Goal: Transaction & Acquisition: Download file/media

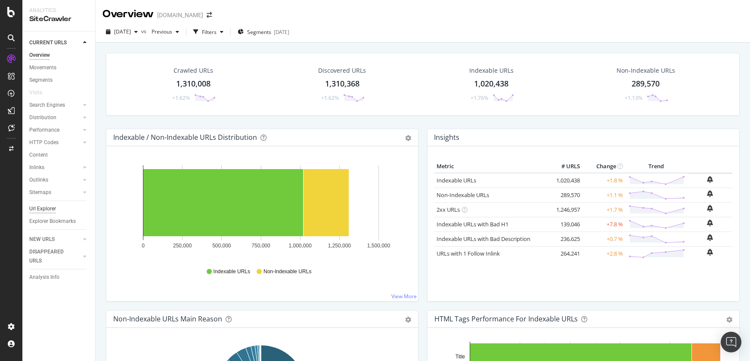
click at [43, 208] on div "Url Explorer" at bounding box center [42, 208] width 27 height 9
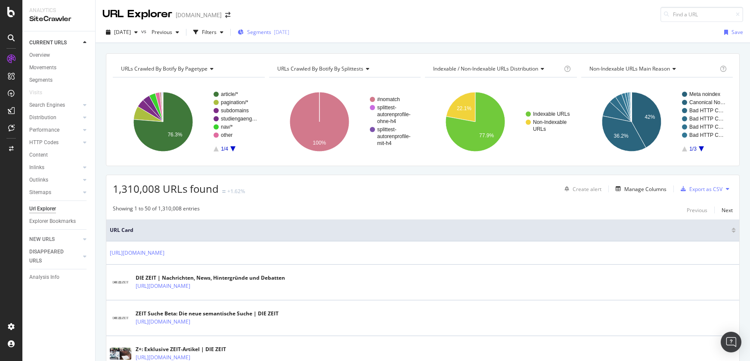
click at [271, 33] on span "Segments" at bounding box center [259, 31] width 24 height 7
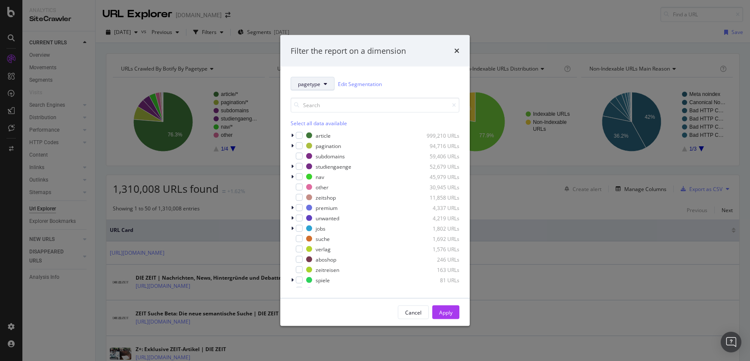
click at [313, 80] on span "pagetype" at bounding box center [309, 83] width 22 height 7
click at [313, 130] on span "splittests" at bounding box center [326, 131] width 56 height 8
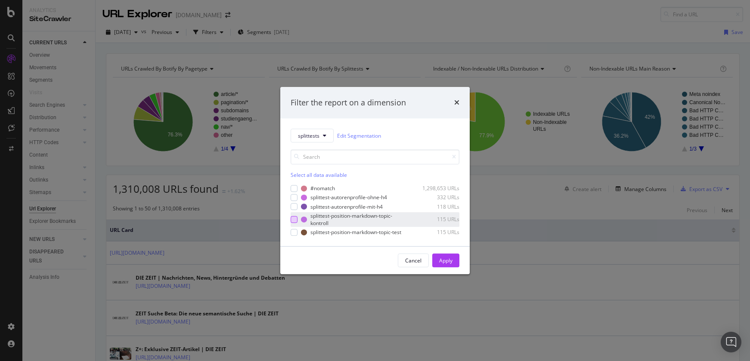
click at [296, 221] on div "modal" at bounding box center [293, 219] width 7 height 7
click at [296, 230] on div "modal" at bounding box center [293, 232] width 7 height 7
click at [453, 262] on button "Apply" at bounding box center [445, 260] width 27 height 14
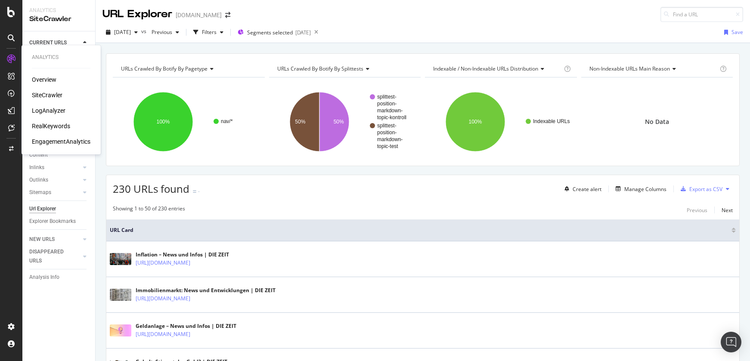
click at [54, 111] on div "LogAnalyzer" at bounding box center [49, 110] width 34 height 9
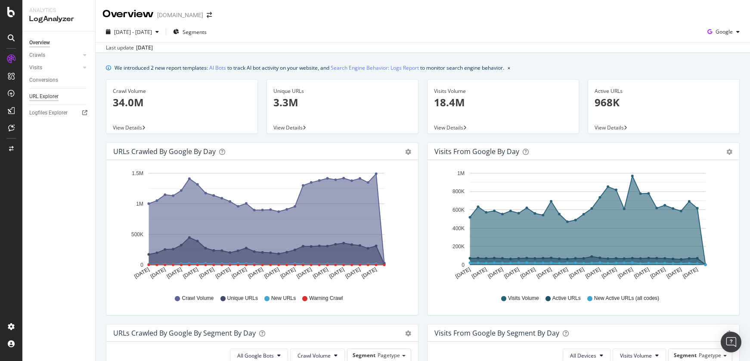
click at [52, 98] on div "URL Explorer" at bounding box center [43, 96] width 29 height 9
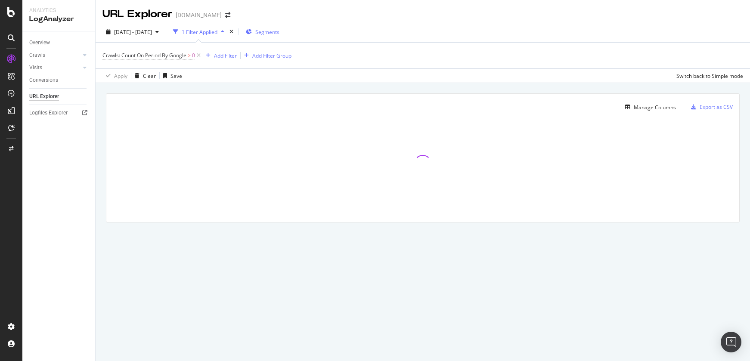
click at [279, 32] on span "Segments" at bounding box center [267, 31] width 24 height 7
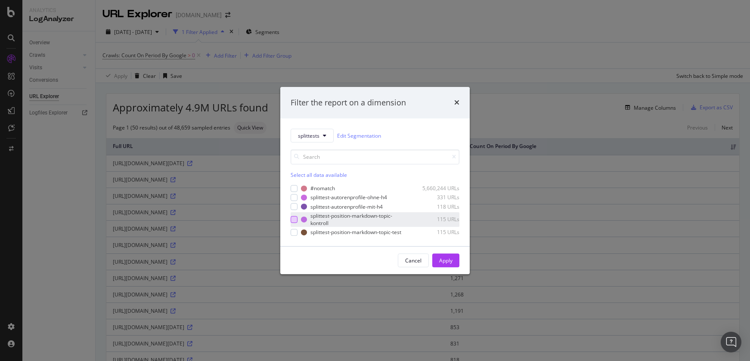
click at [291, 219] on div "modal" at bounding box center [293, 219] width 7 height 7
click at [293, 234] on div "modal" at bounding box center [293, 232] width 7 height 7
click at [445, 263] on div "Apply" at bounding box center [445, 260] width 13 height 7
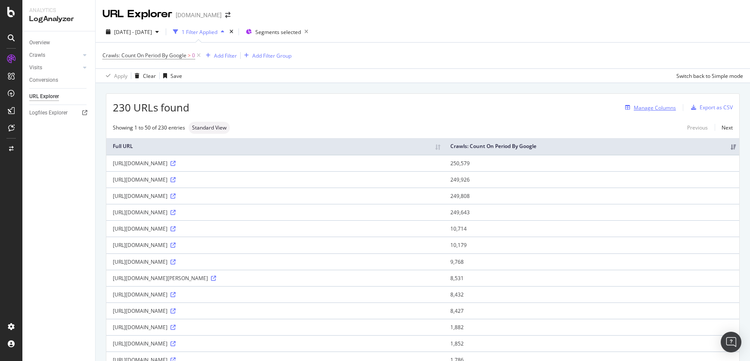
click at [654, 110] on div "Manage Columns" at bounding box center [654, 107] width 42 height 7
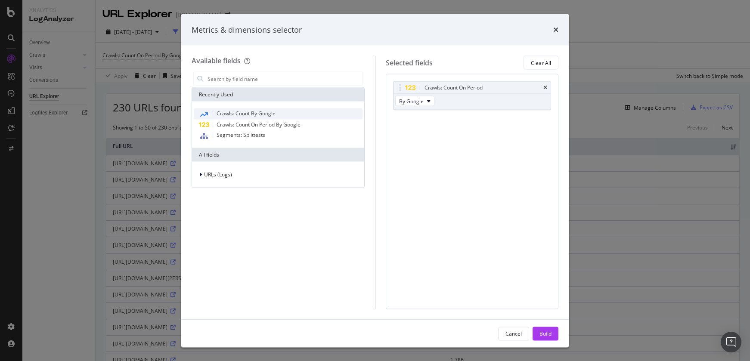
click at [275, 114] on span "Crawls: Count By Google" at bounding box center [245, 113] width 59 height 7
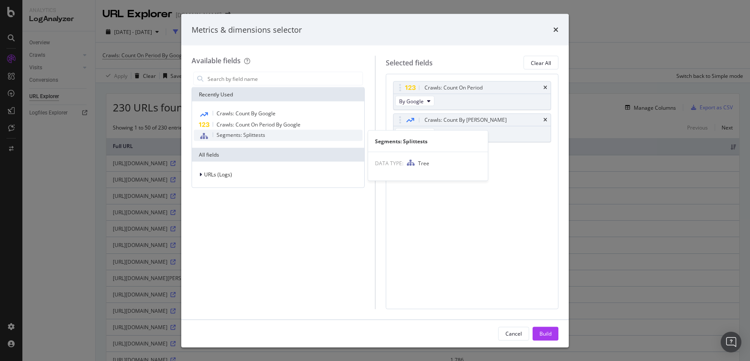
click at [284, 133] on div "Segments: Splittests" at bounding box center [278, 135] width 169 height 11
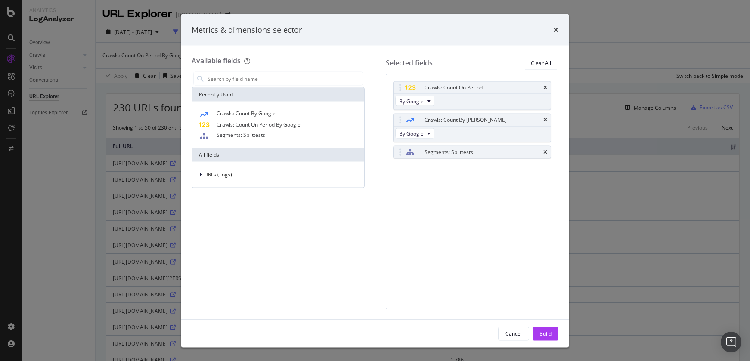
click at [545, 336] on div "Build" at bounding box center [545, 333] width 12 height 7
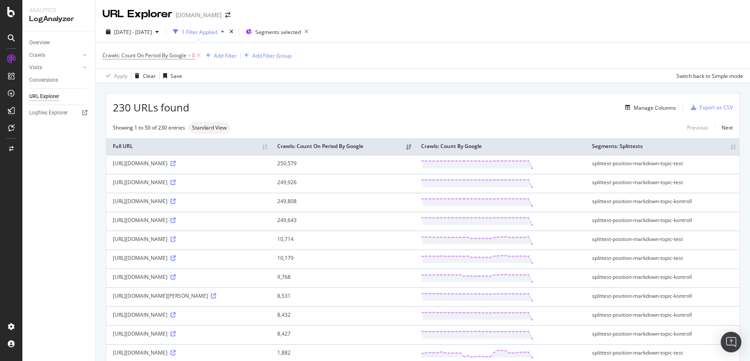
scroll to position [0, 0]
click at [648, 108] on div "Manage Columns" at bounding box center [654, 107] width 42 height 7
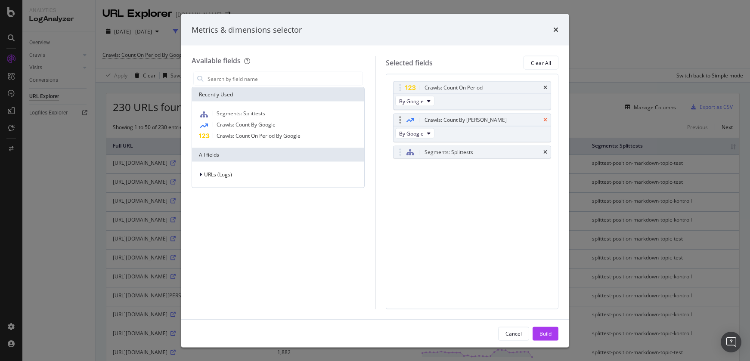
click at [546, 120] on icon "times" at bounding box center [545, 119] width 4 height 5
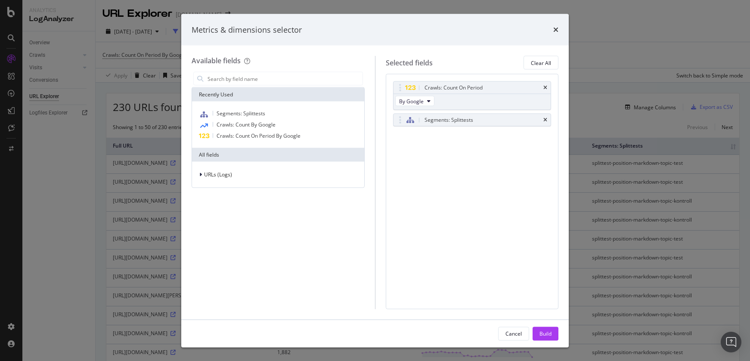
click at [550, 332] on div "Build" at bounding box center [545, 333] width 12 height 7
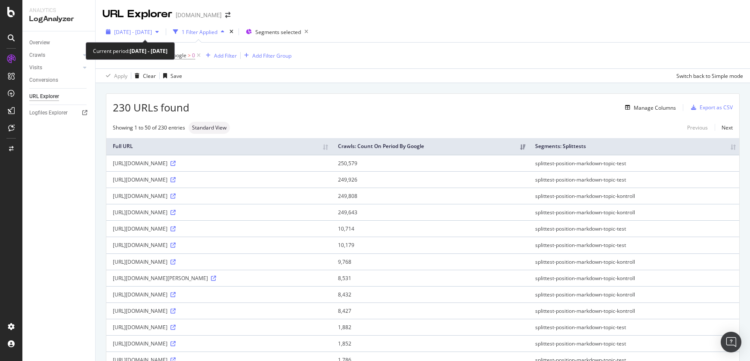
click at [152, 28] on span "2025 Aug. 25th - Sep. 23rd" at bounding box center [133, 31] width 38 height 7
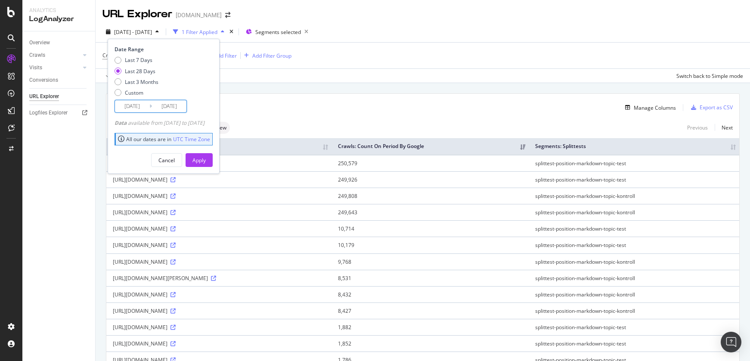
click at [138, 106] on input "2025/08/27" at bounding box center [132, 106] width 34 height 12
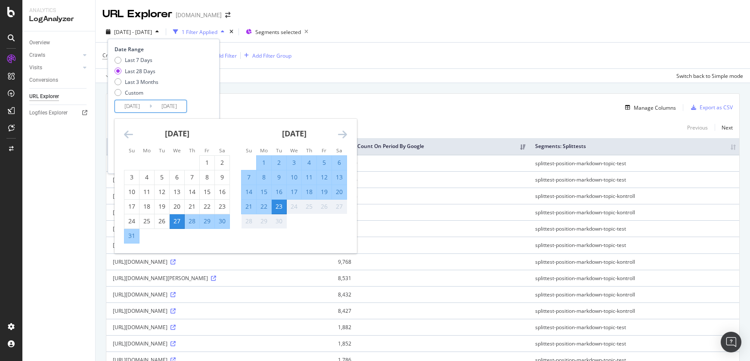
click at [127, 136] on icon "Move backward to switch to the previous month." at bounding box center [128, 134] width 9 height 10
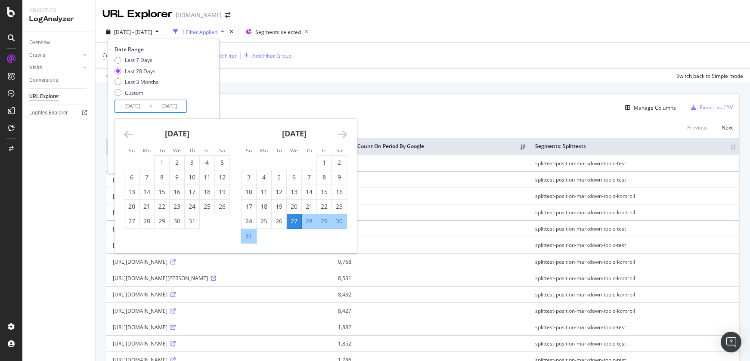
click at [127, 136] on icon "Move backward to switch to the previous month." at bounding box center [128, 134] width 9 height 10
click at [205, 207] on div "27" at bounding box center [207, 206] width 15 height 9
type input "[DATE]"
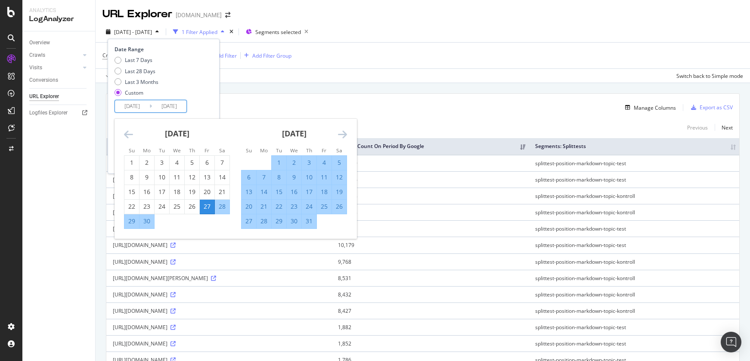
click at [249, 221] on div "27" at bounding box center [248, 221] width 15 height 9
type input "[DATE]"
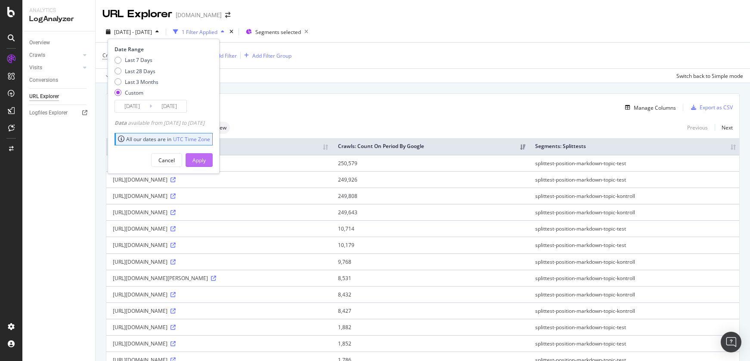
click at [206, 160] on div "Apply" at bounding box center [198, 160] width 13 height 7
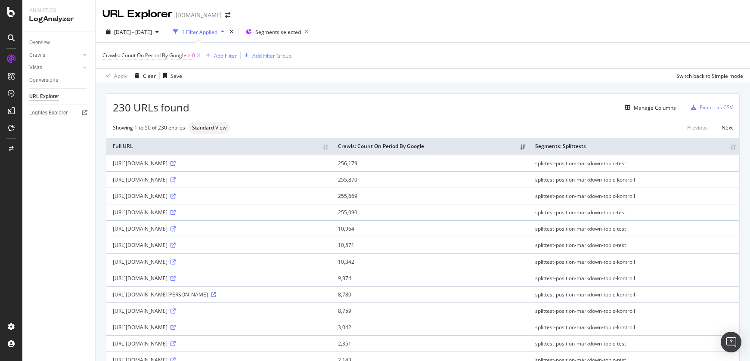
click at [719, 109] on div "Export as CSV" at bounding box center [715, 107] width 33 height 7
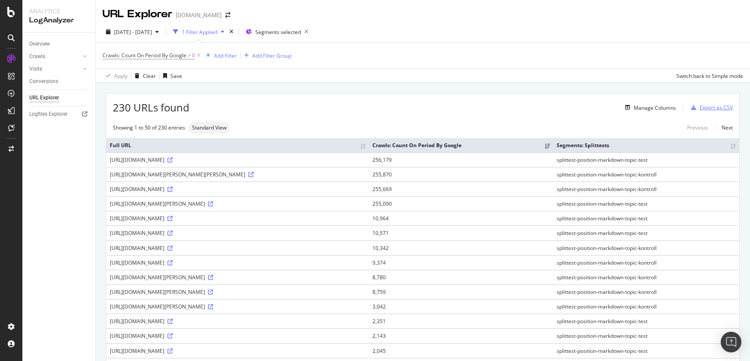
click at [706, 104] on div "Export as CSV" at bounding box center [715, 107] width 33 height 7
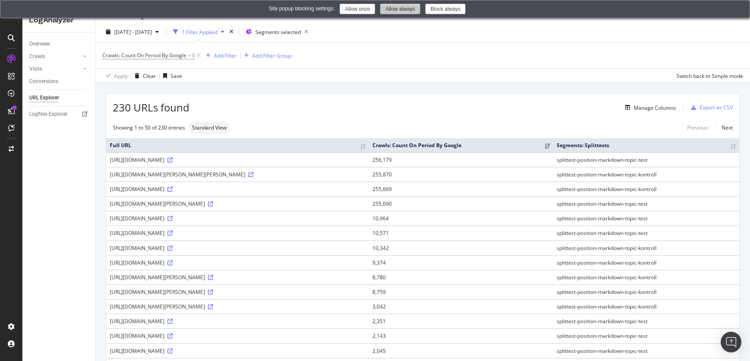
click at [410, 11] on button "Allow always" at bounding box center [400, 9] width 40 height 10
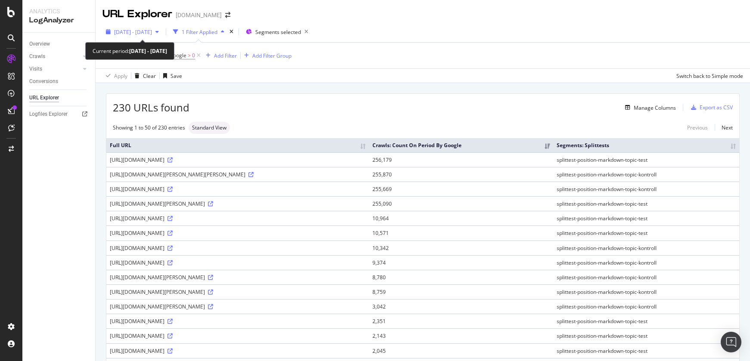
click at [152, 34] on span "[DATE] - [DATE]" at bounding box center [133, 31] width 38 height 7
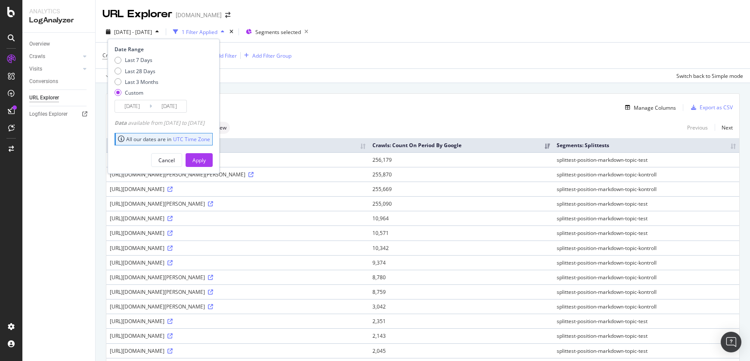
click at [136, 107] on input "[DATE]" at bounding box center [132, 106] width 34 height 12
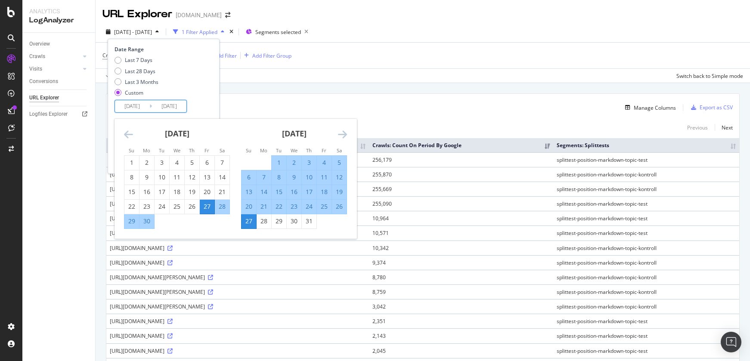
click at [342, 135] on icon "Move forward to switch to the next month." at bounding box center [342, 134] width 9 height 10
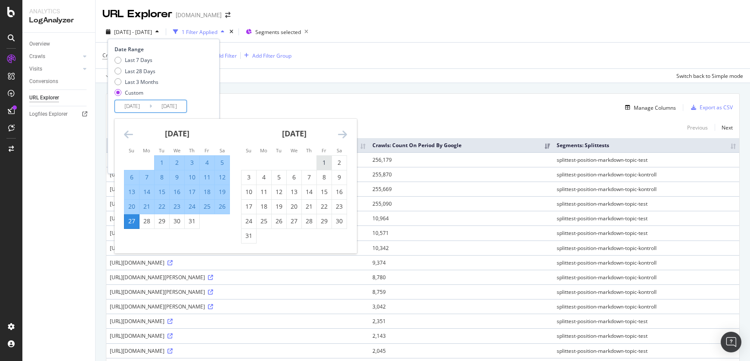
click at [323, 159] on div "1" at bounding box center [324, 162] width 15 height 9
type input "[DATE]"
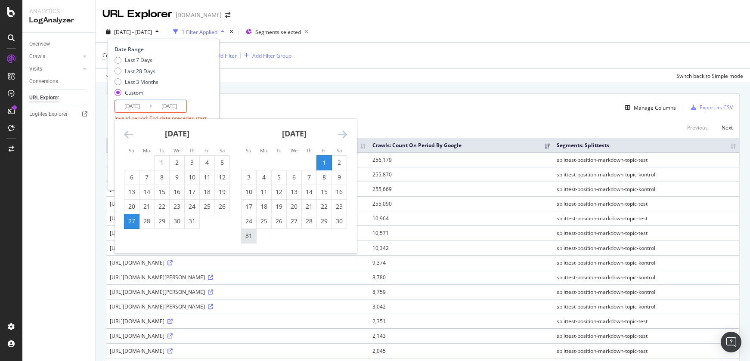
click at [251, 235] on div "31" at bounding box center [248, 236] width 15 height 9
type input "[DATE]"
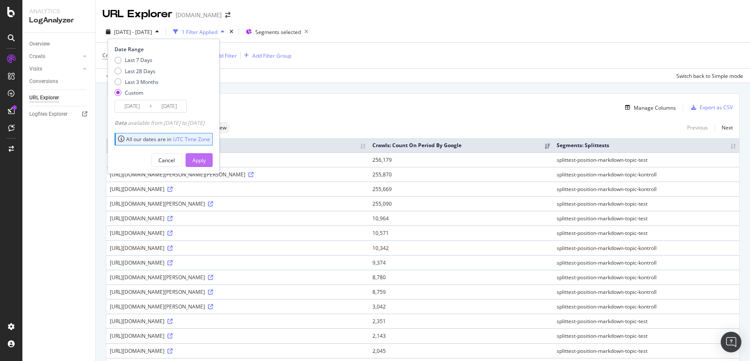
click at [206, 160] on div "Apply" at bounding box center [198, 160] width 13 height 7
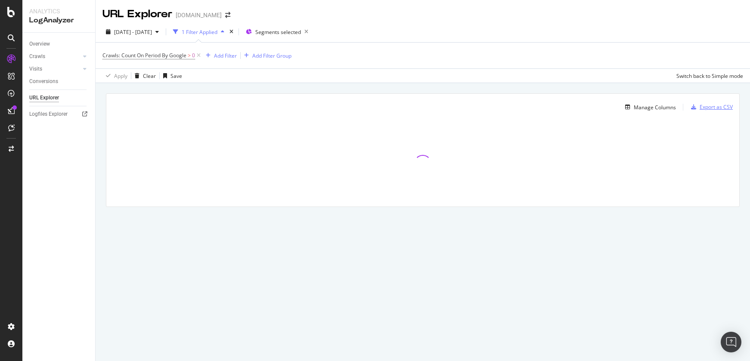
click at [719, 107] on div "Export as CSV" at bounding box center [715, 106] width 33 height 7
click at [543, 86] on div "Manage Columns Export as CSV Full URL Crawls: Count On Period By Google Segment…" at bounding box center [423, 160] width 654 height 154
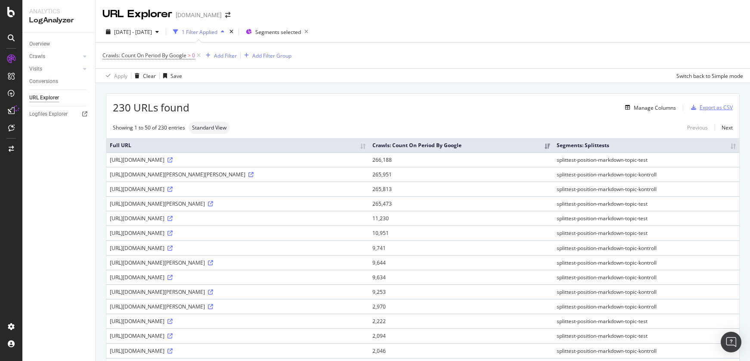
click at [716, 106] on div "Export as CSV" at bounding box center [715, 107] width 33 height 7
click at [11, 110] on icon at bounding box center [11, 110] width 7 height 7
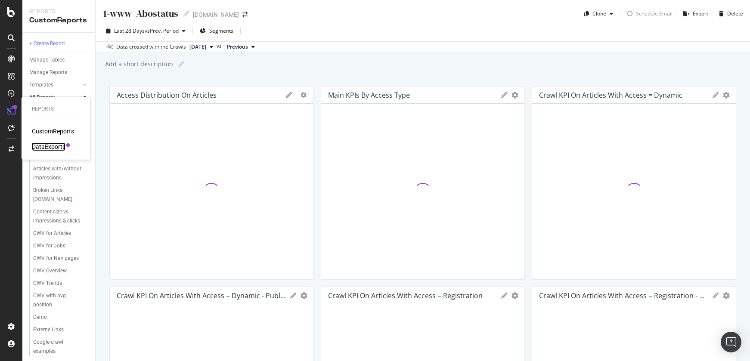
click at [54, 148] on div "DataExports" at bounding box center [49, 146] width 34 height 9
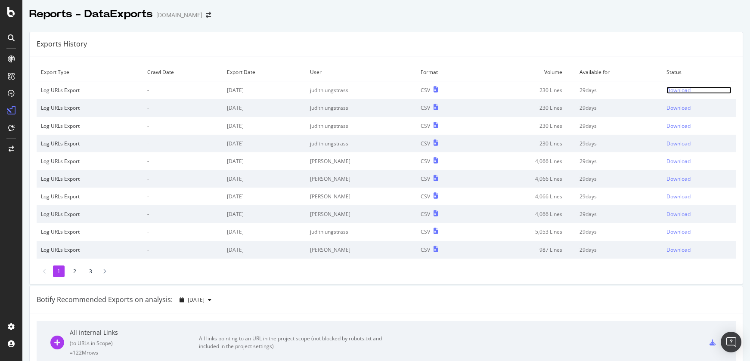
click at [674, 89] on div "Download" at bounding box center [678, 89] width 24 height 7
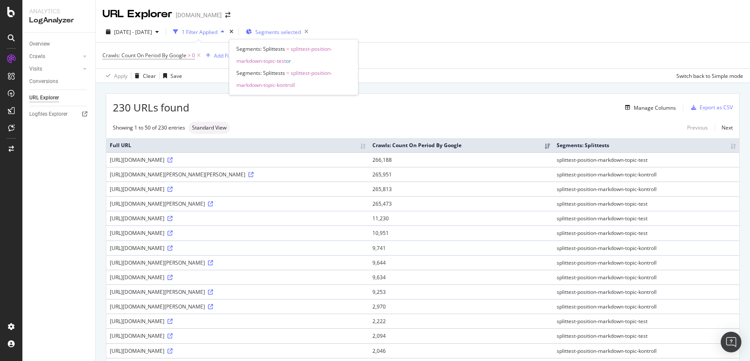
click at [301, 32] on span "Segments selected" at bounding box center [278, 31] width 46 height 7
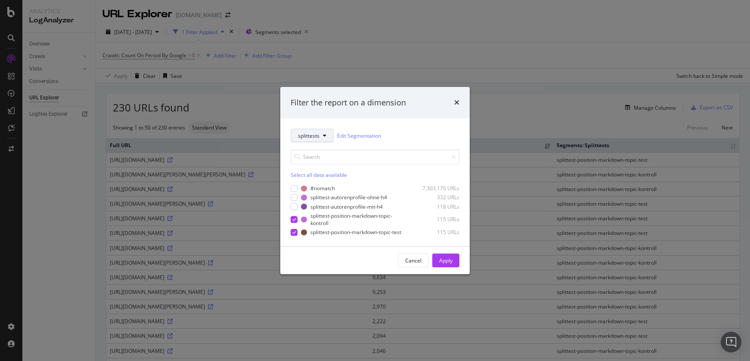
click at [310, 139] on span "splittests" at bounding box center [309, 135] width 22 height 7
click at [358, 31] on div "Filter the report on a dimension splittests Edit Segmentation Select all data a…" at bounding box center [375, 180] width 750 height 361
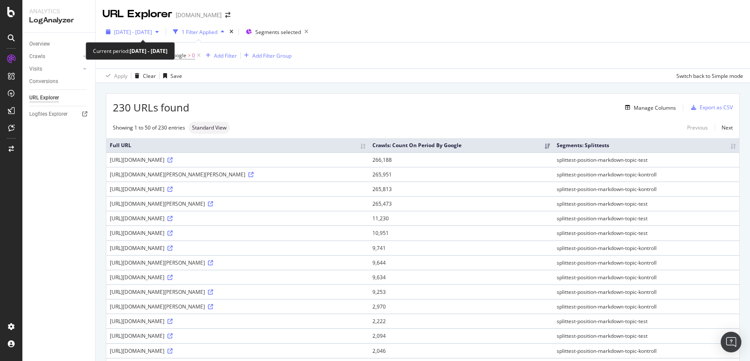
scroll to position [0, 0]
click at [152, 31] on span "[DATE] - [DATE]" at bounding box center [133, 31] width 38 height 7
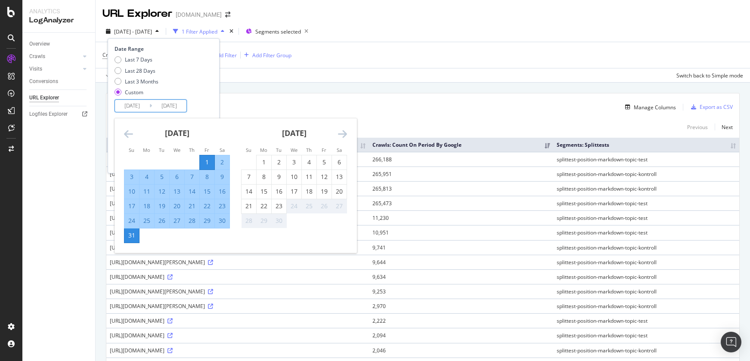
drag, startPoint x: 137, startPoint y: 108, endPoint x: 133, endPoint y: 107, distance: 4.3
click at [137, 108] on input "[DATE]" at bounding box center [132, 106] width 34 height 12
click at [130, 135] on icon "Move backward to switch to the previous month." at bounding box center [128, 134] width 9 height 10
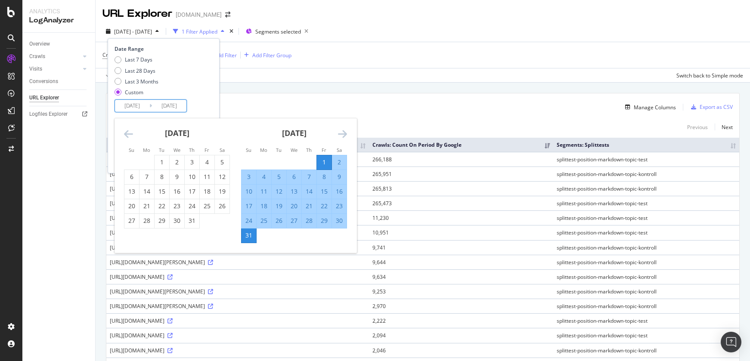
click at [130, 135] on icon "Move backward to switch to the previous month." at bounding box center [128, 134] width 9 height 10
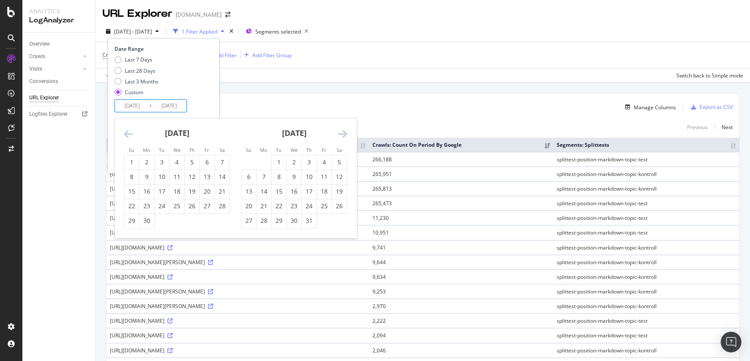
click at [130, 135] on icon "Move backward to switch to the previous month." at bounding box center [128, 134] width 9 height 10
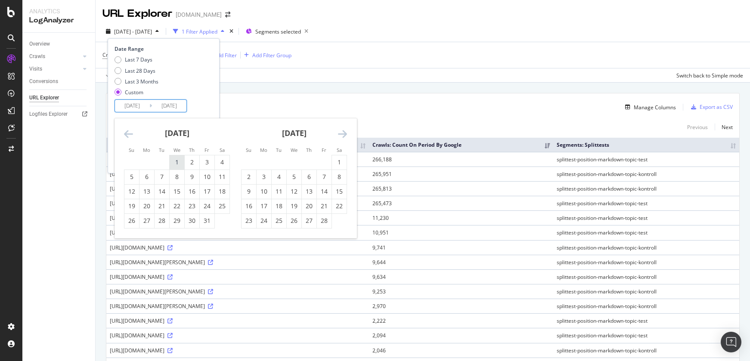
click at [173, 164] on div "1" at bounding box center [177, 162] width 15 height 9
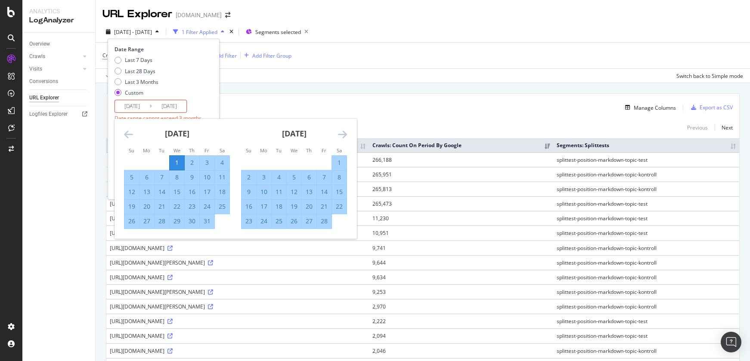
scroll to position [2, 0]
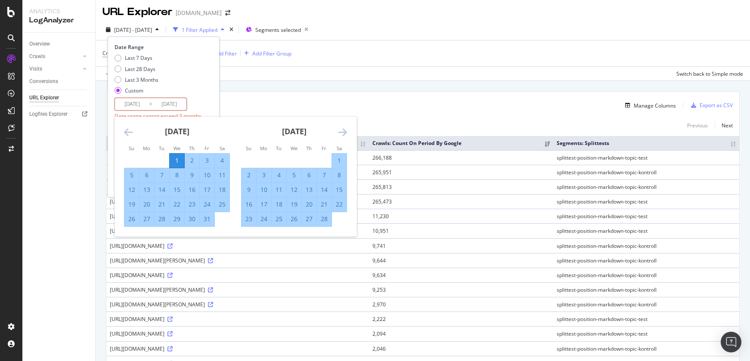
click at [173, 105] on input "[DATE]" at bounding box center [169, 104] width 34 height 12
click at [341, 133] on icon "Move forward to switch to the next month." at bounding box center [342, 132] width 9 height 10
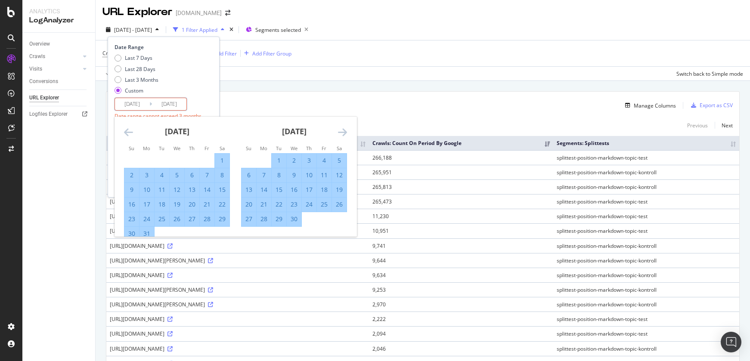
click at [341, 133] on icon "Move forward to switch to the next month." at bounding box center [342, 132] width 9 height 10
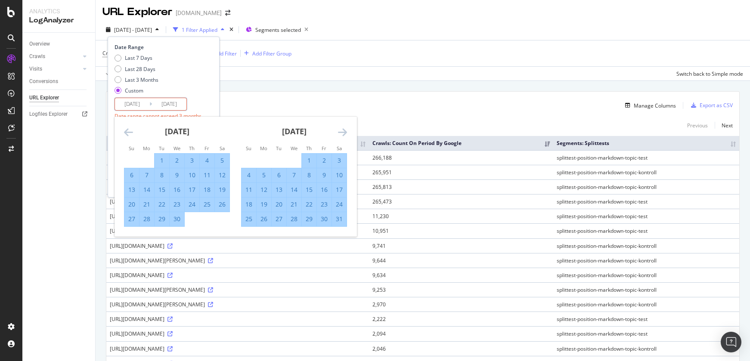
click at [341, 133] on icon "Move forward to switch to the next month." at bounding box center [342, 132] width 9 height 10
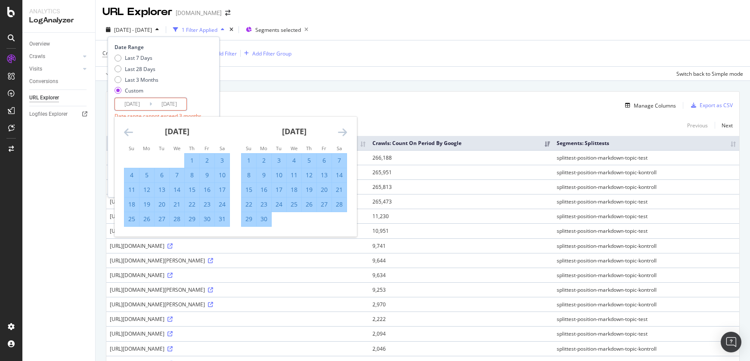
click at [341, 133] on icon "Move forward to switch to the next month." at bounding box center [342, 132] width 9 height 10
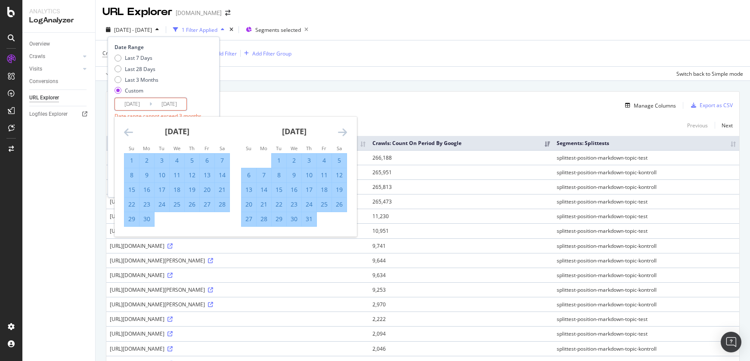
click at [341, 133] on icon "Move forward to switch to the next month." at bounding box center [342, 132] width 9 height 10
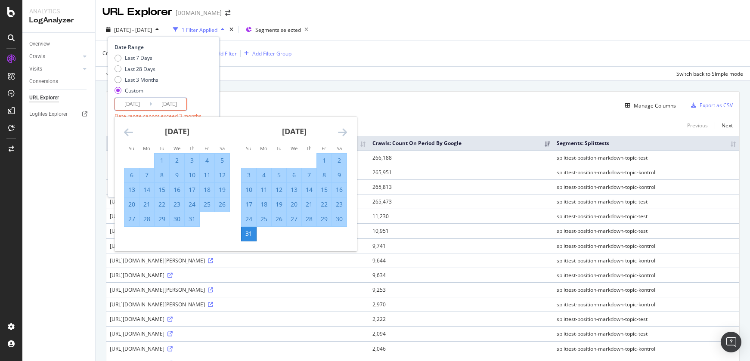
click at [341, 133] on icon "Move forward to switch to the next month." at bounding box center [342, 132] width 9 height 10
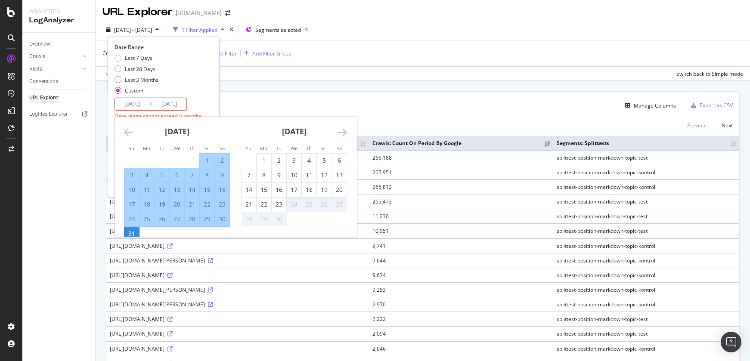
click at [341, 133] on icon "Move forward to switch to the next month." at bounding box center [342, 132] width 9 height 10
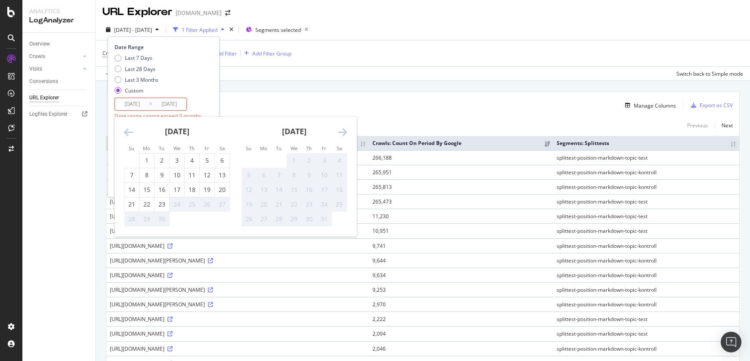
click at [125, 131] on icon "Move backward to switch to the previous month." at bounding box center [128, 132] width 9 height 10
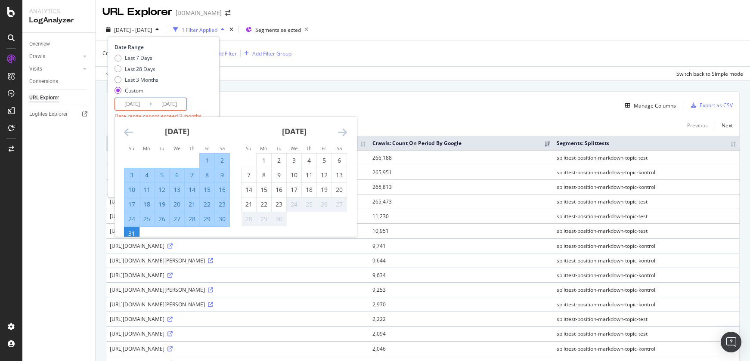
click at [133, 232] on div "31" at bounding box center [131, 233] width 15 height 9
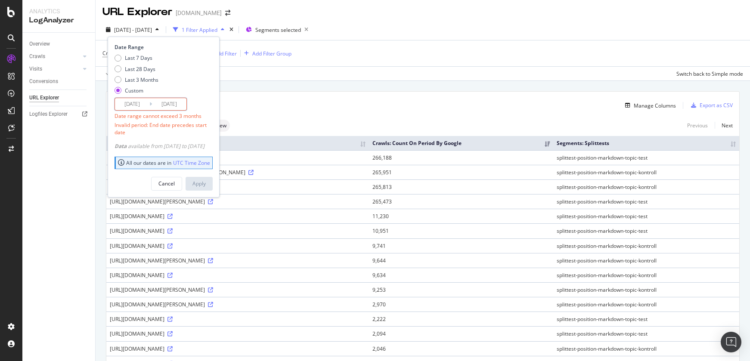
click at [136, 105] on input "[DATE]" at bounding box center [132, 104] width 34 height 12
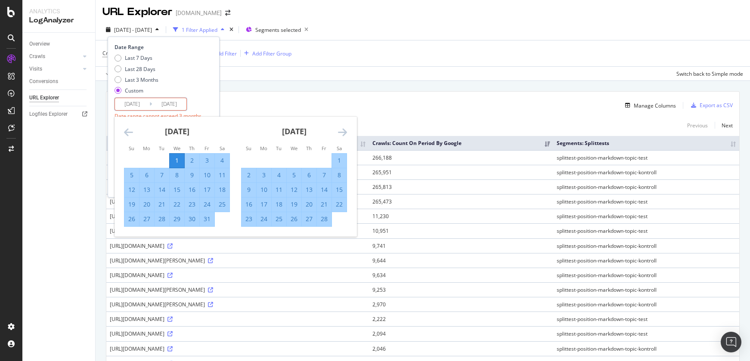
click at [343, 132] on icon "Move forward to switch to the next month." at bounding box center [342, 132] width 9 height 10
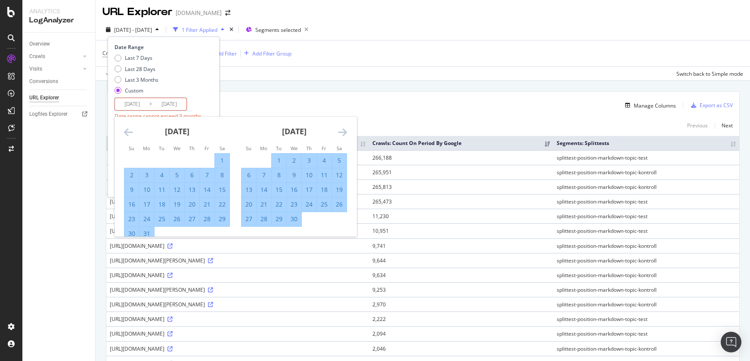
click at [343, 132] on icon "Move forward to switch to the next month." at bounding box center [342, 132] width 9 height 10
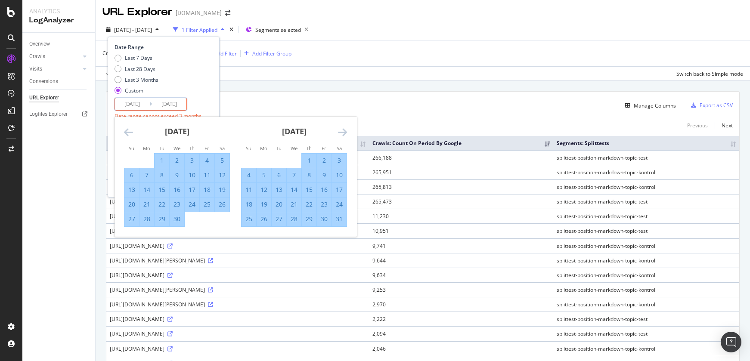
click at [343, 132] on icon "Move forward to switch to the next month." at bounding box center [342, 132] width 9 height 10
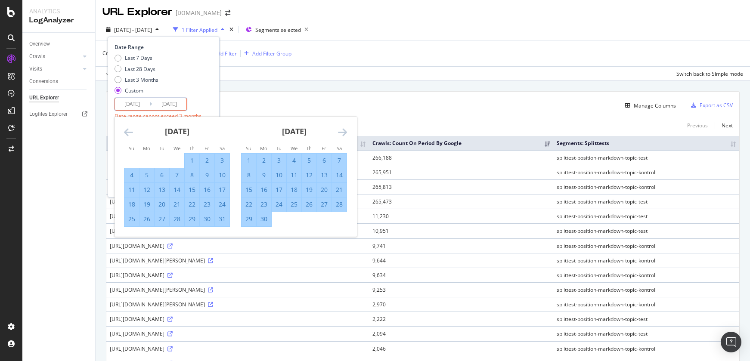
click at [343, 132] on icon "Move forward to switch to the next month." at bounding box center [342, 132] width 9 height 10
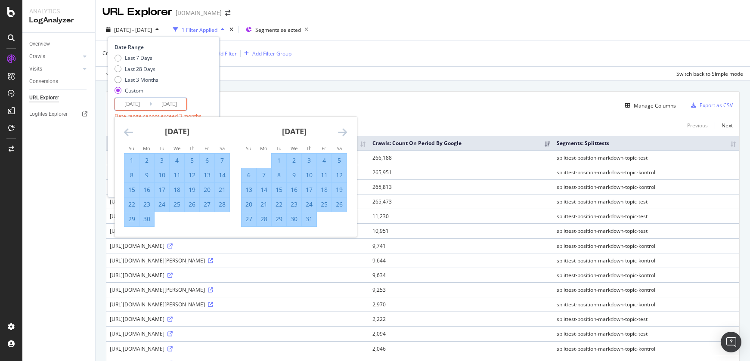
click at [130, 159] on div "1" at bounding box center [131, 160] width 15 height 9
type input "[DATE]"
click at [196, 83] on div "Last 7 Days Last 28 Days Last 3 Months Custom" at bounding box center [162, 75] width 96 height 43
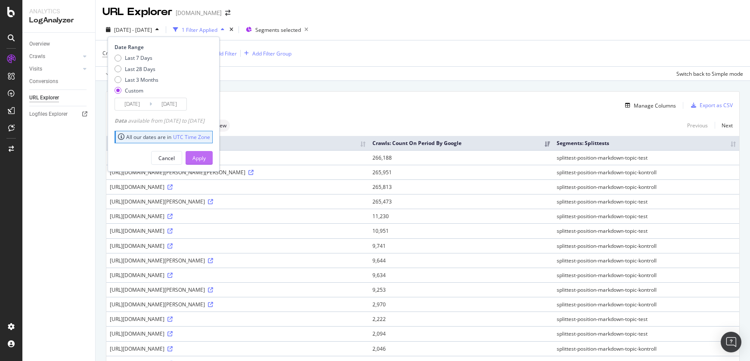
click at [206, 159] on div "Apply" at bounding box center [198, 157] width 13 height 7
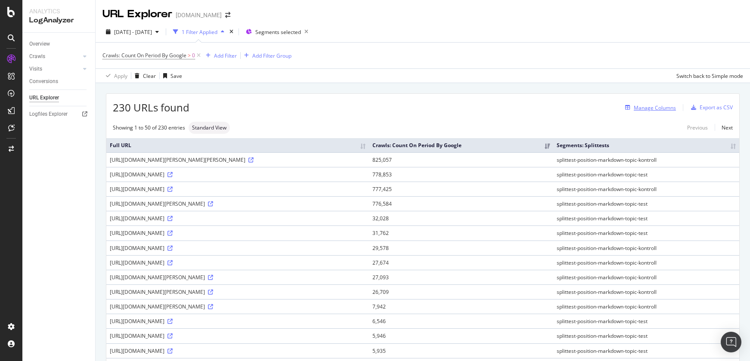
click at [655, 107] on div "Manage Columns" at bounding box center [654, 107] width 42 height 7
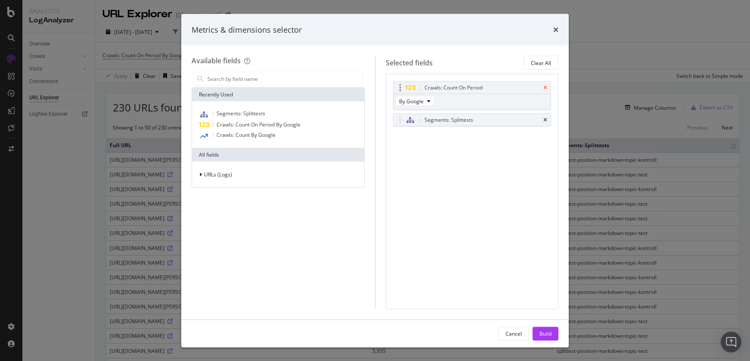
click at [546, 86] on icon "times" at bounding box center [545, 87] width 4 height 5
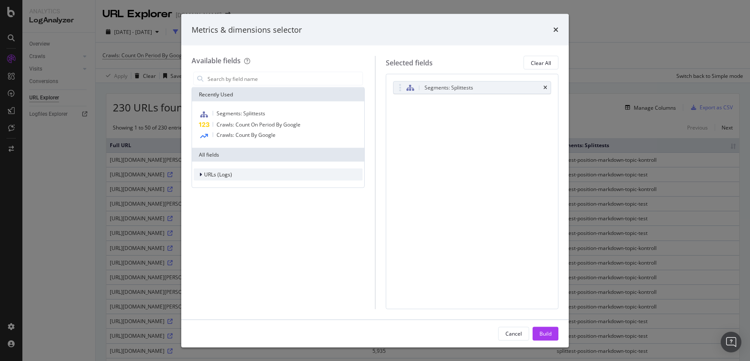
click at [202, 174] on div "modal" at bounding box center [201, 174] width 5 height 9
click at [207, 214] on icon "modal" at bounding box center [205, 214] width 3 height 5
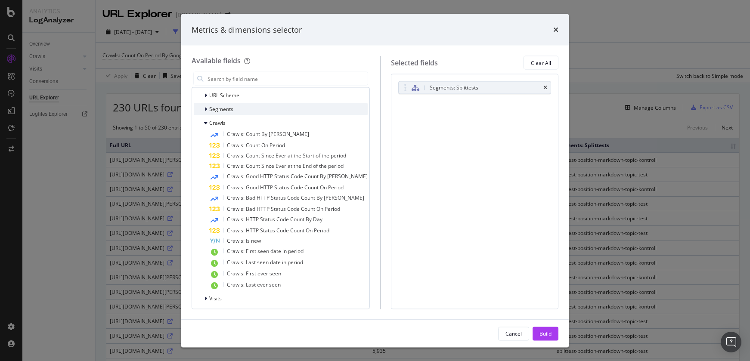
scroll to position [94, 0]
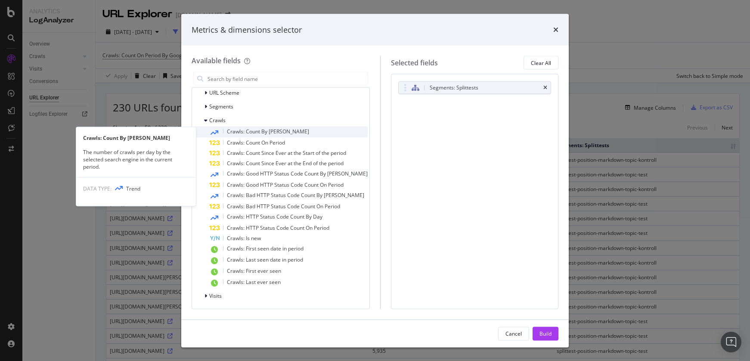
click at [260, 133] on span "Crawls: Count By [PERSON_NAME]" at bounding box center [268, 131] width 82 height 7
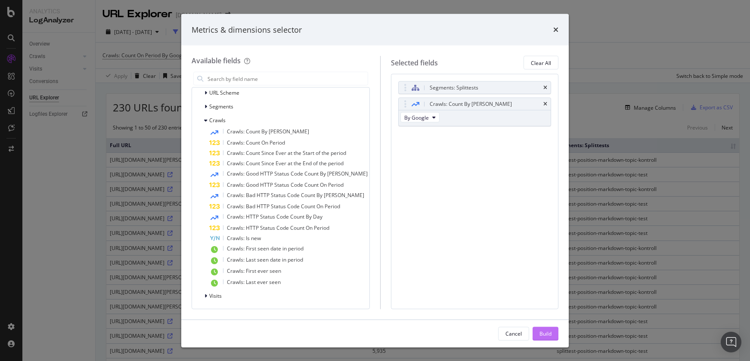
click at [551, 333] on button "Build" at bounding box center [545, 334] width 26 height 14
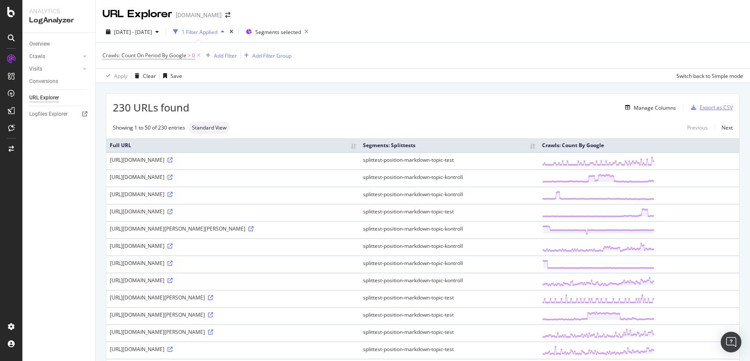
click at [715, 108] on div "Export as CSV" at bounding box center [715, 107] width 33 height 7
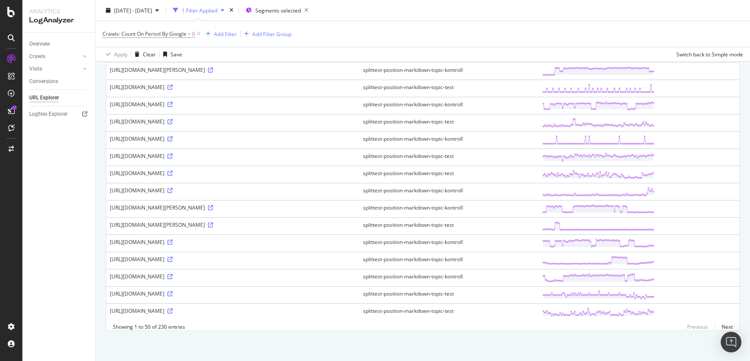
scroll to position [699, 0]
click at [720, 327] on link "Next" at bounding box center [723, 327] width 18 height 12
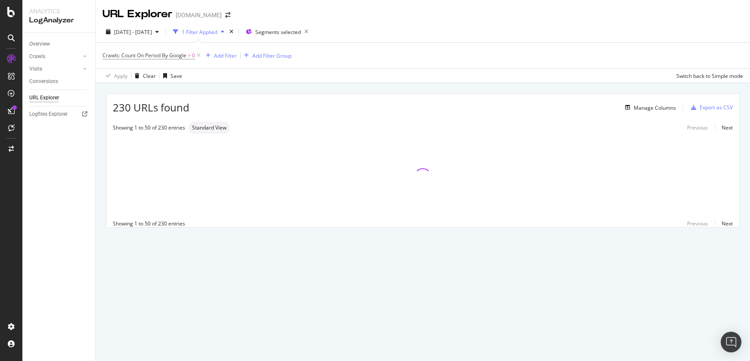
scroll to position [0, 0]
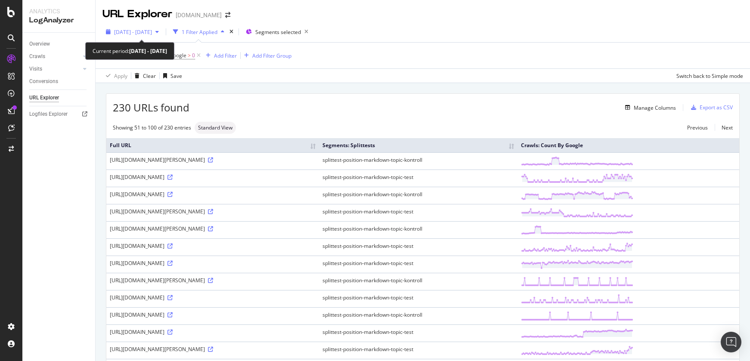
click at [146, 32] on span "[DATE] - [DATE]" at bounding box center [133, 31] width 38 height 7
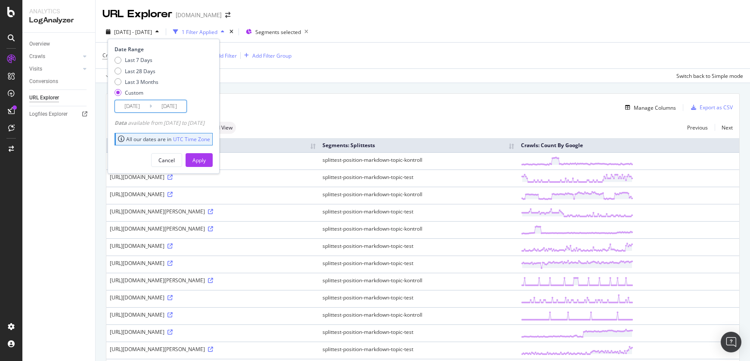
click at [174, 108] on input "[DATE]" at bounding box center [169, 106] width 34 height 12
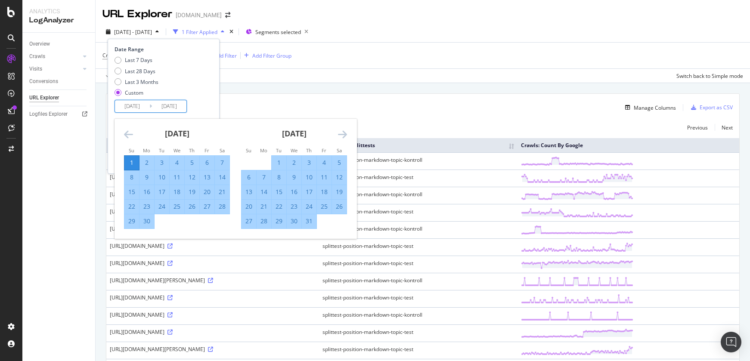
click at [130, 134] on icon "Move backward to switch to the previous month." at bounding box center [128, 134] width 9 height 10
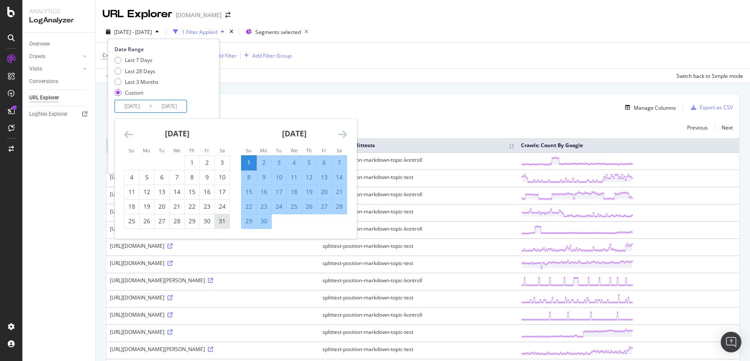
click at [222, 222] on div "31" at bounding box center [222, 221] width 15 height 9
click at [140, 108] on input "[DATE]" at bounding box center [132, 106] width 34 height 12
click at [129, 133] on icon "Move backward to switch to the previous month." at bounding box center [128, 134] width 9 height 10
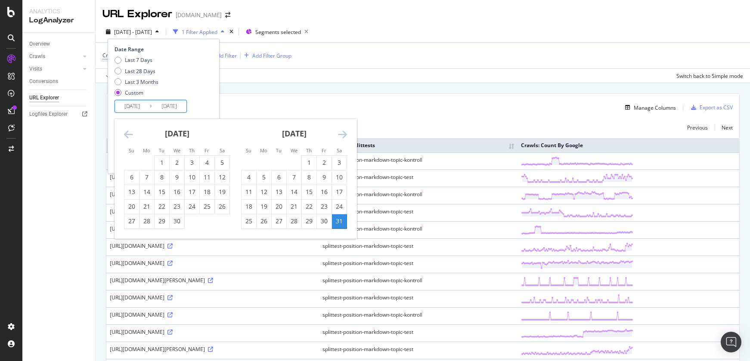
click at [129, 133] on icon "Move backward to switch to the previous month." at bounding box center [128, 134] width 9 height 10
click at [221, 162] on div "1" at bounding box center [222, 162] width 15 height 9
type input "[DATE]"
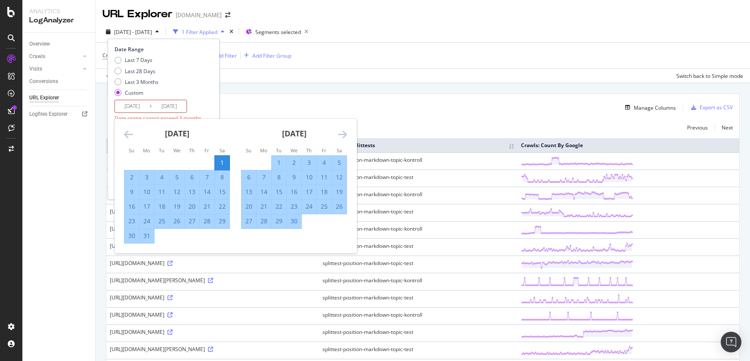
click at [167, 106] on input "[DATE]" at bounding box center [169, 106] width 34 height 12
click at [338, 133] on icon "Move forward to switch to the next month." at bounding box center [342, 134] width 9 height 10
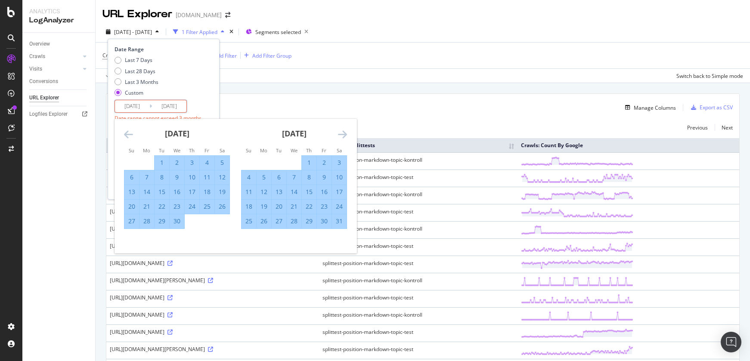
click at [339, 222] on div "31" at bounding box center [339, 221] width 15 height 9
type input "[DATE]"
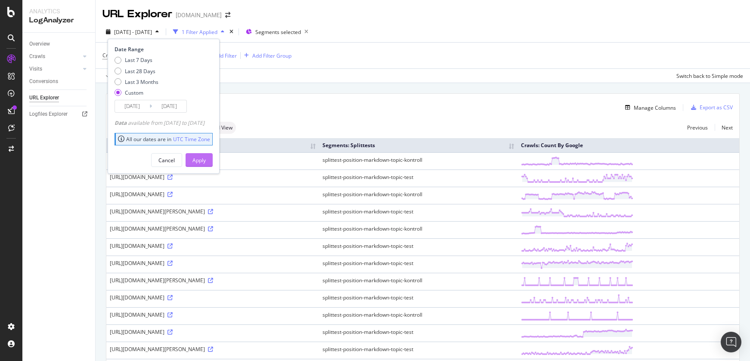
click at [213, 160] on button "Apply" at bounding box center [198, 160] width 27 height 14
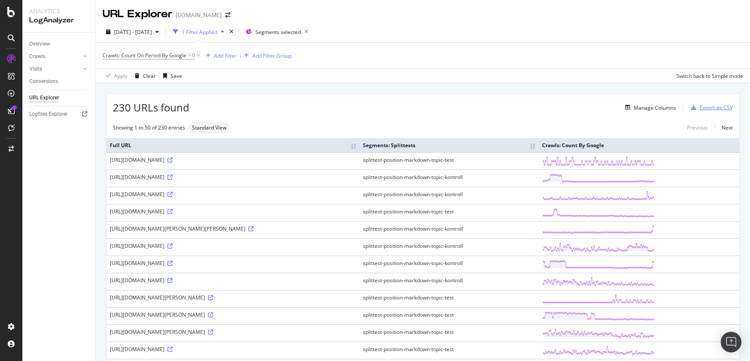
click at [706, 108] on div "Export as CSV" at bounding box center [715, 107] width 33 height 7
click at [152, 33] on span "[DATE] - [DATE]" at bounding box center [133, 31] width 38 height 7
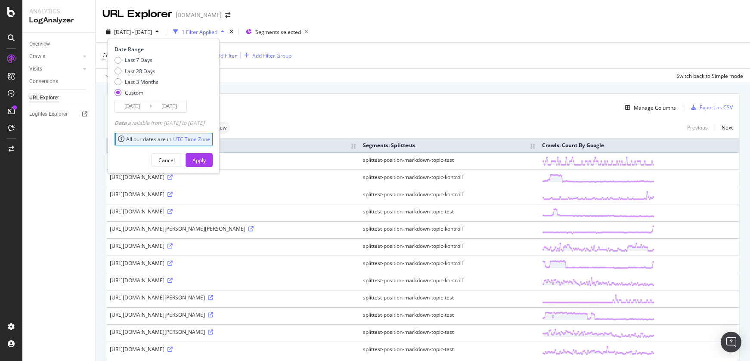
click at [134, 106] on input "[DATE]" at bounding box center [132, 106] width 34 height 12
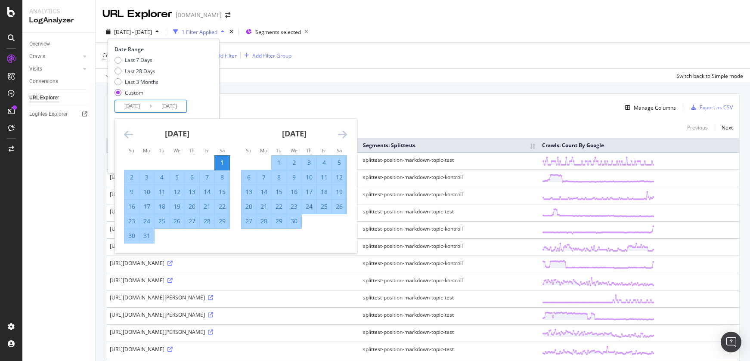
click at [127, 136] on icon "Move backward to switch to the previous month." at bounding box center [128, 134] width 9 height 10
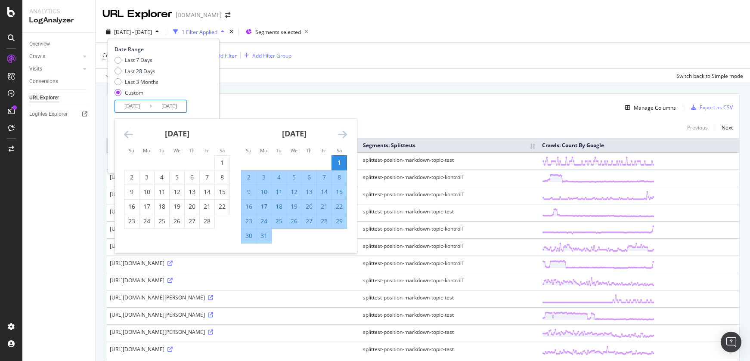
click at [127, 136] on icon "Move backward to switch to the previous month." at bounding box center [128, 134] width 9 height 10
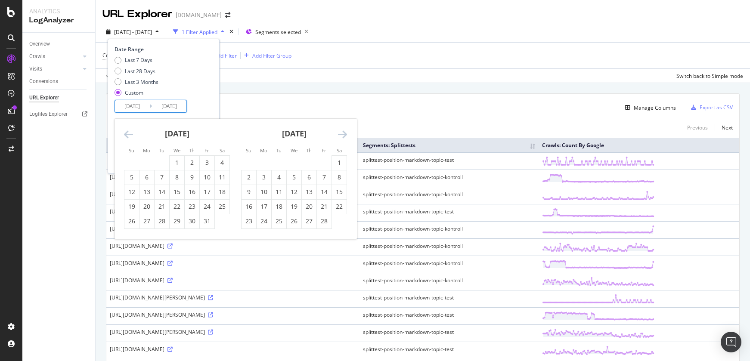
scroll to position [4, 0]
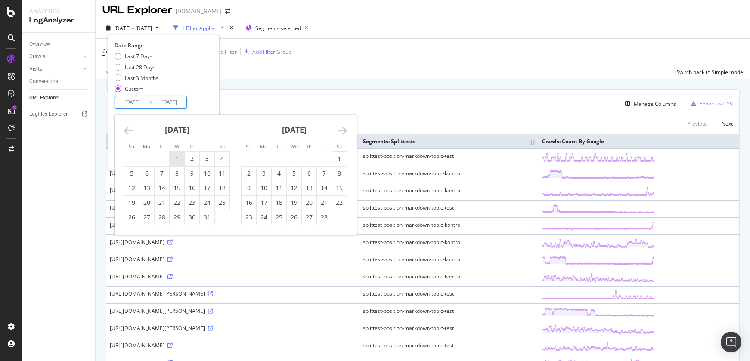
click at [175, 155] on div "1" at bounding box center [177, 158] width 15 height 9
type input "[DATE]"
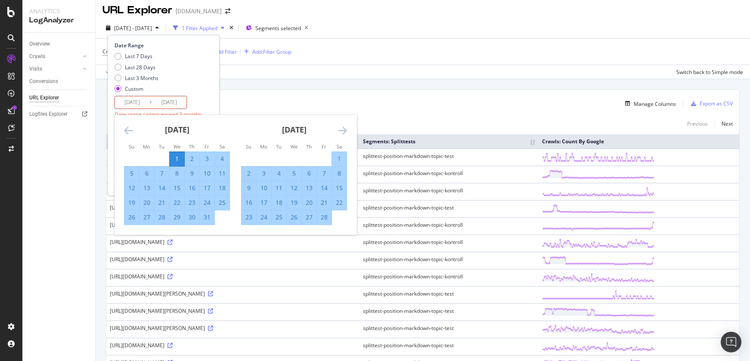
click at [342, 130] on icon "Move forward to switch to the next month." at bounding box center [342, 130] width 9 height 10
click at [204, 219] on div "28" at bounding box center [207, 217] width 15 height 9
type input "[DATE]"
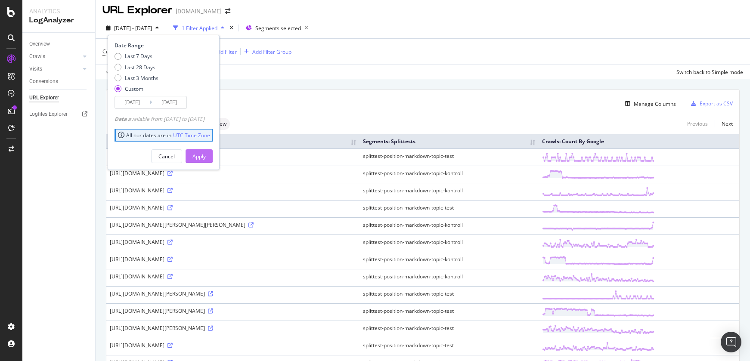
click at [206, 157] on div "Apply" at bounding box center [198, 156] width 13 height 7
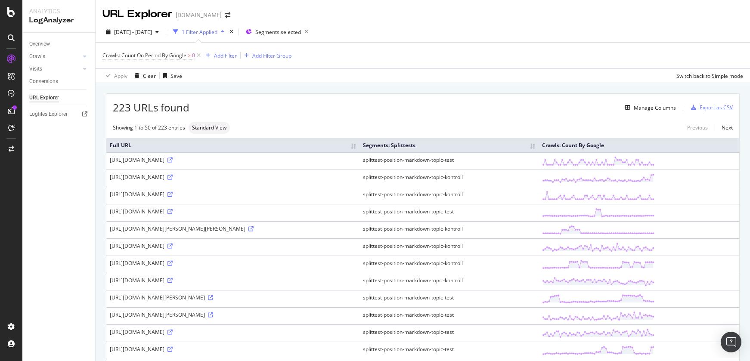
click at [711, 108] on div "Export as CSV" at bounding box center [715, 107] width 33 height 7
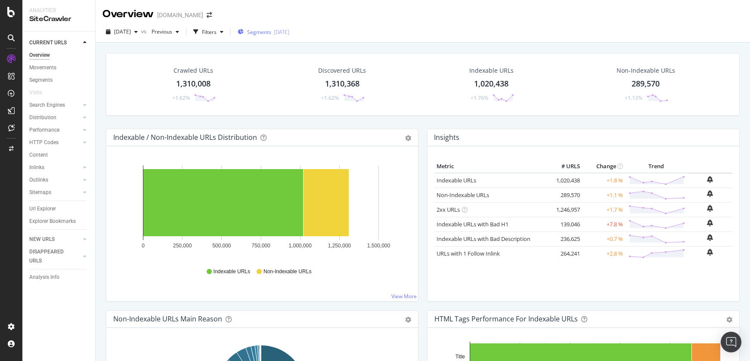
click at [276, 28] on div "Segments 2025-09-22" at bounding box center [264, 31] width 52 height 13
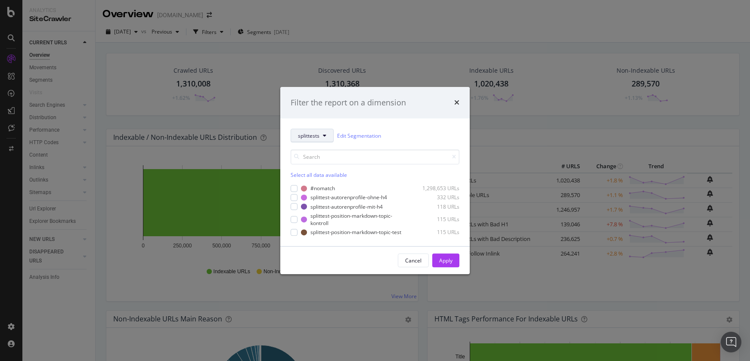
click at [327, 138] on button "splittests" at bounding box center [311, 136] width 43 height 14
click at [322, 169] on span "pagetype" at bounding box center [326, 167] width 56 height 8
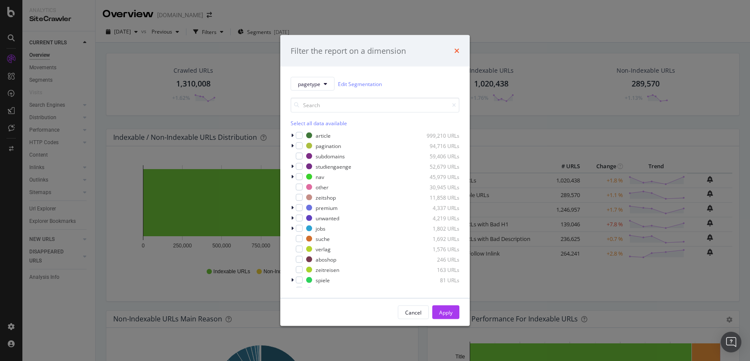
click at [454, 52] on icon "times" at bounding box center [456, 50] width 5 height 7
